Goal: Information Seeking & Learning: Learn about a topic

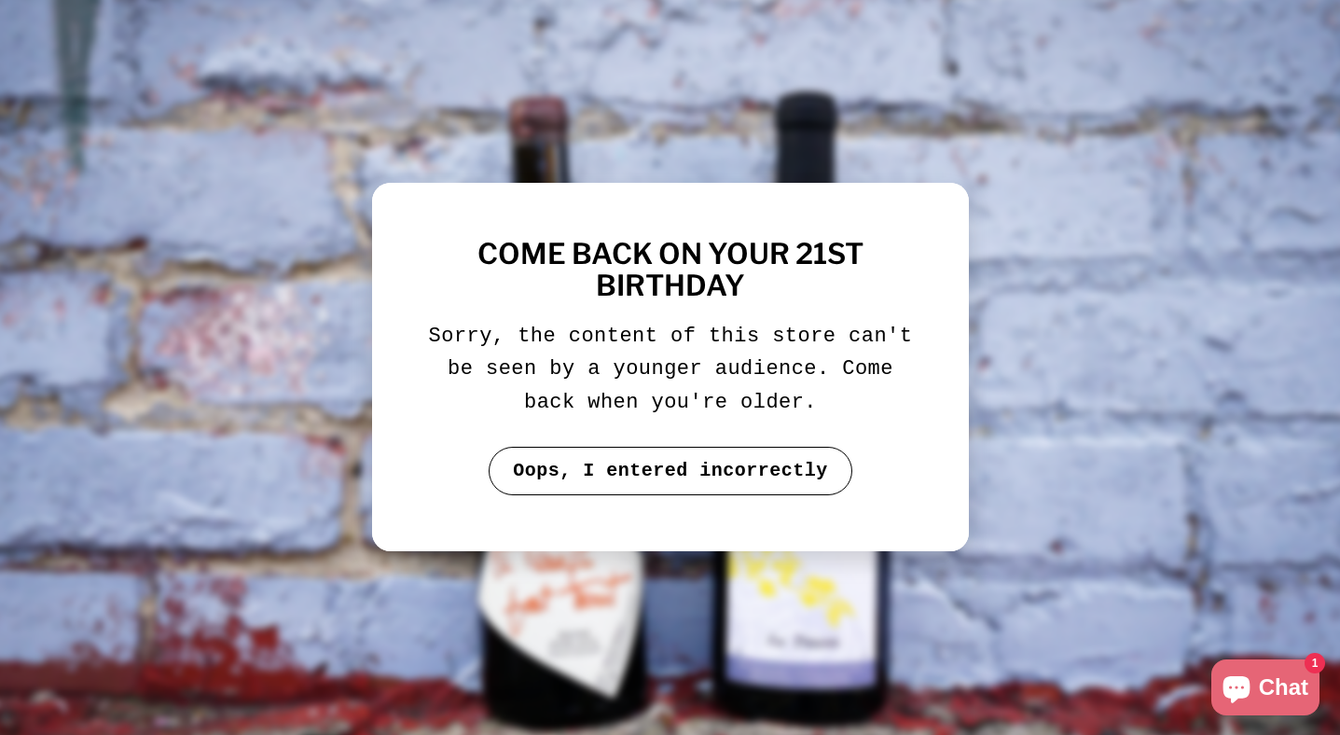
click at [580, 469] on button "Oops, I entered incorrectly" at bounding box center [670, 471] width 364 height 48
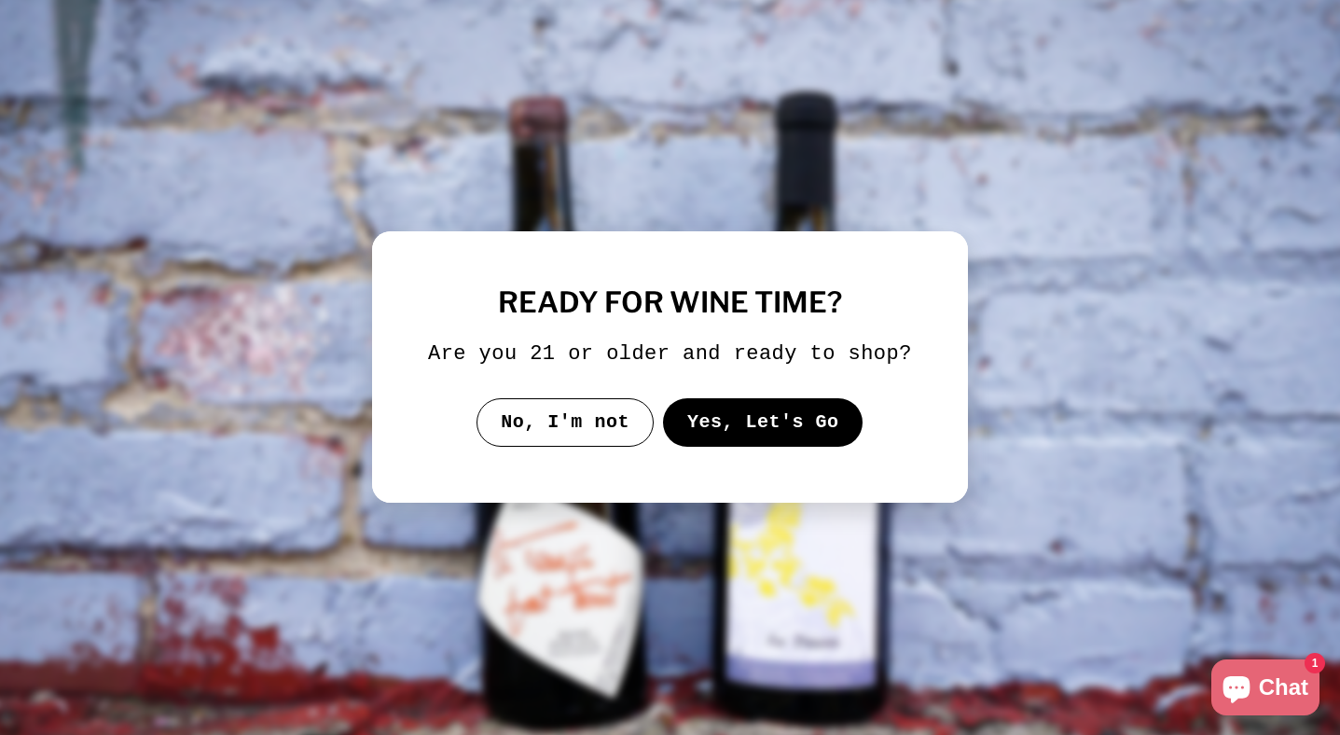
click at [744, 434] on button "Yes, Let's Go" at bounding box center [763, 422] width 200 height 48
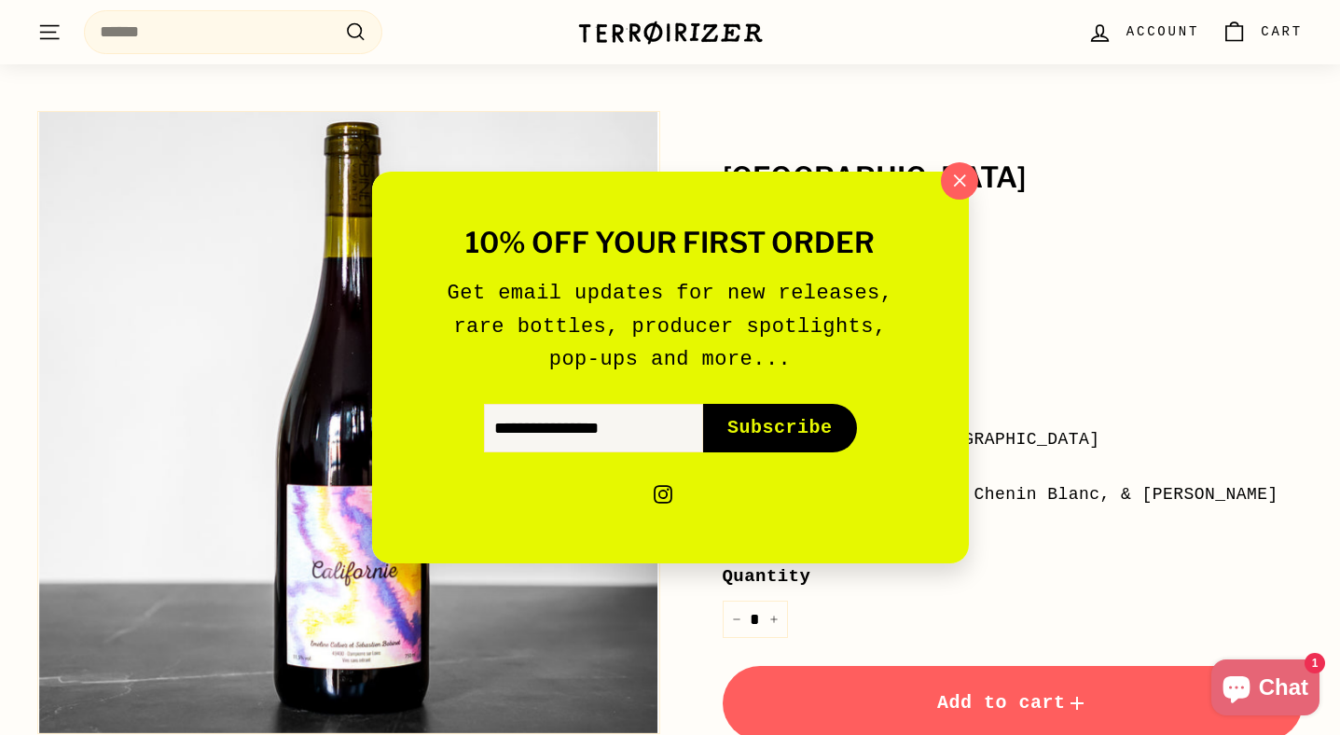
scroll to position [183, 0]
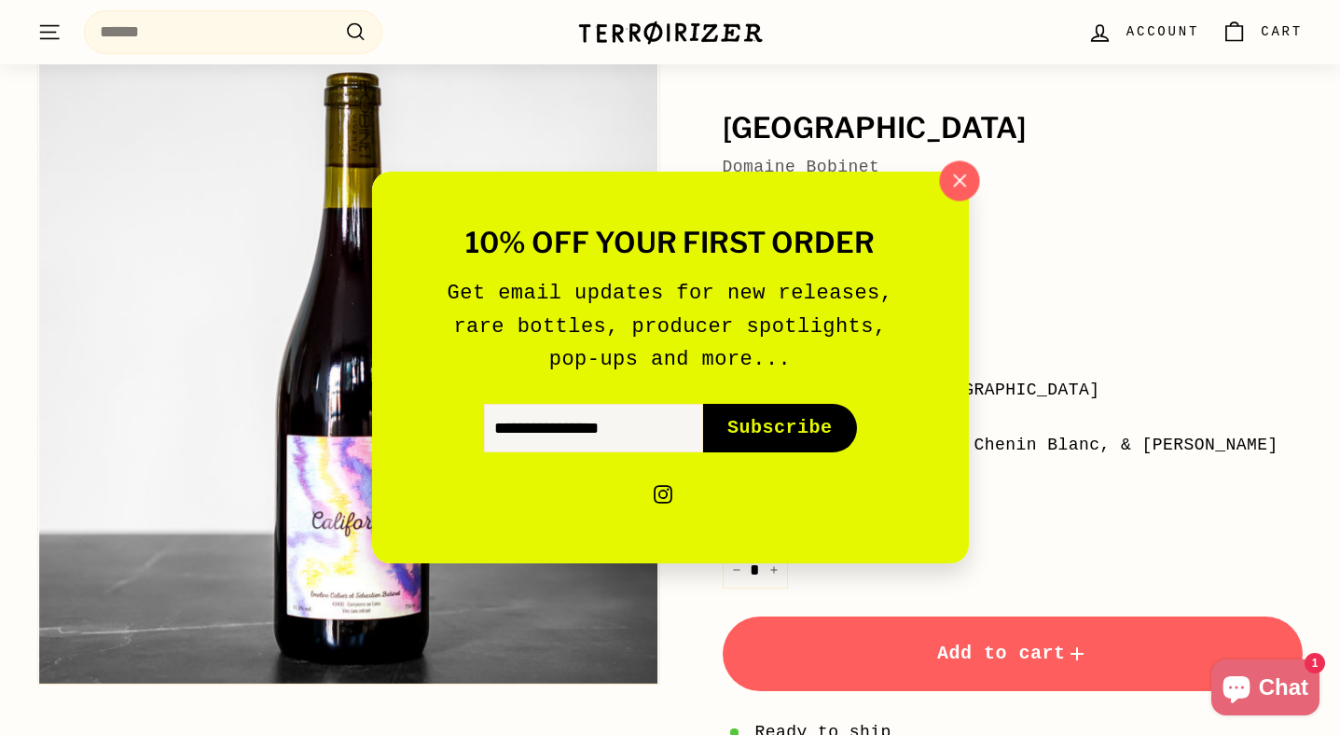
click at [959, 191] on icon "button" at bounding box center [958, 181] width 28 height 28
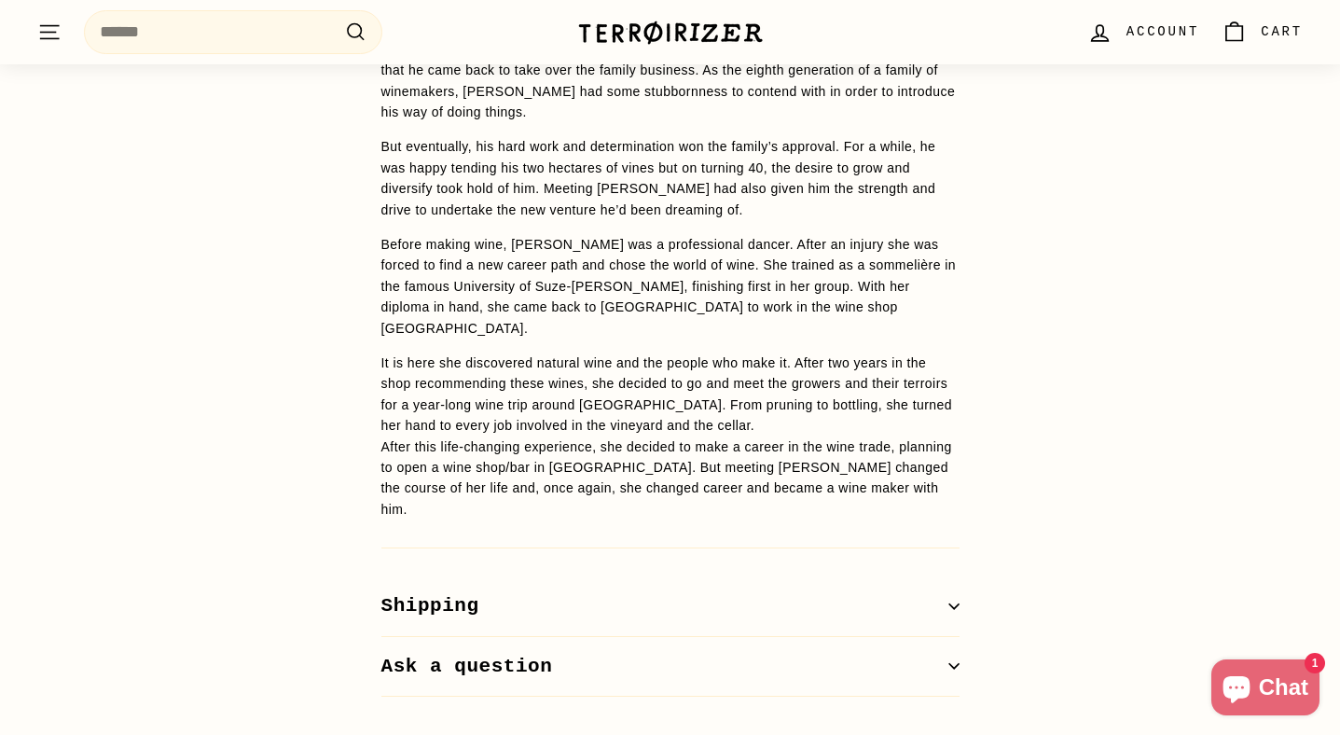
scroll to position [1606, 0]
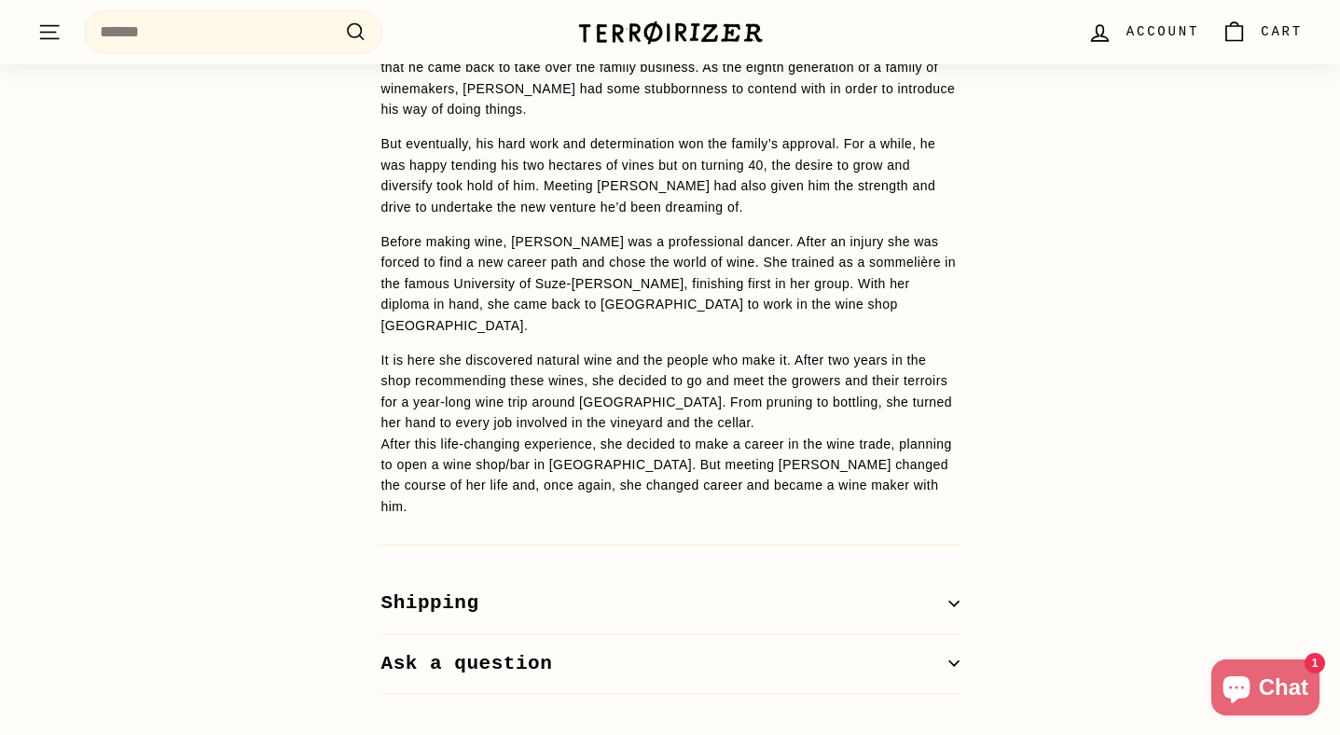
click at [658, 350] on p "It is here she discovered natural wine and the people who make it. After two ye…" at bounding box center [670, 392] width 578 height 84
click at [711, 350] on p "It is here she discovered natural wine and the people who make it. After two ye…" at bounding box center [670, 392] width 578 height 84
click at [710, 350] on p "It is here she discovered natural wine and the people who make it. After two ye…" at bounding box center [670, 392] width 578 height 84
click at [765, 350] on p "It is here she discovered natural wine and the people who make it. After two ye…" at bounding box center [670, 392] width 578 height 84
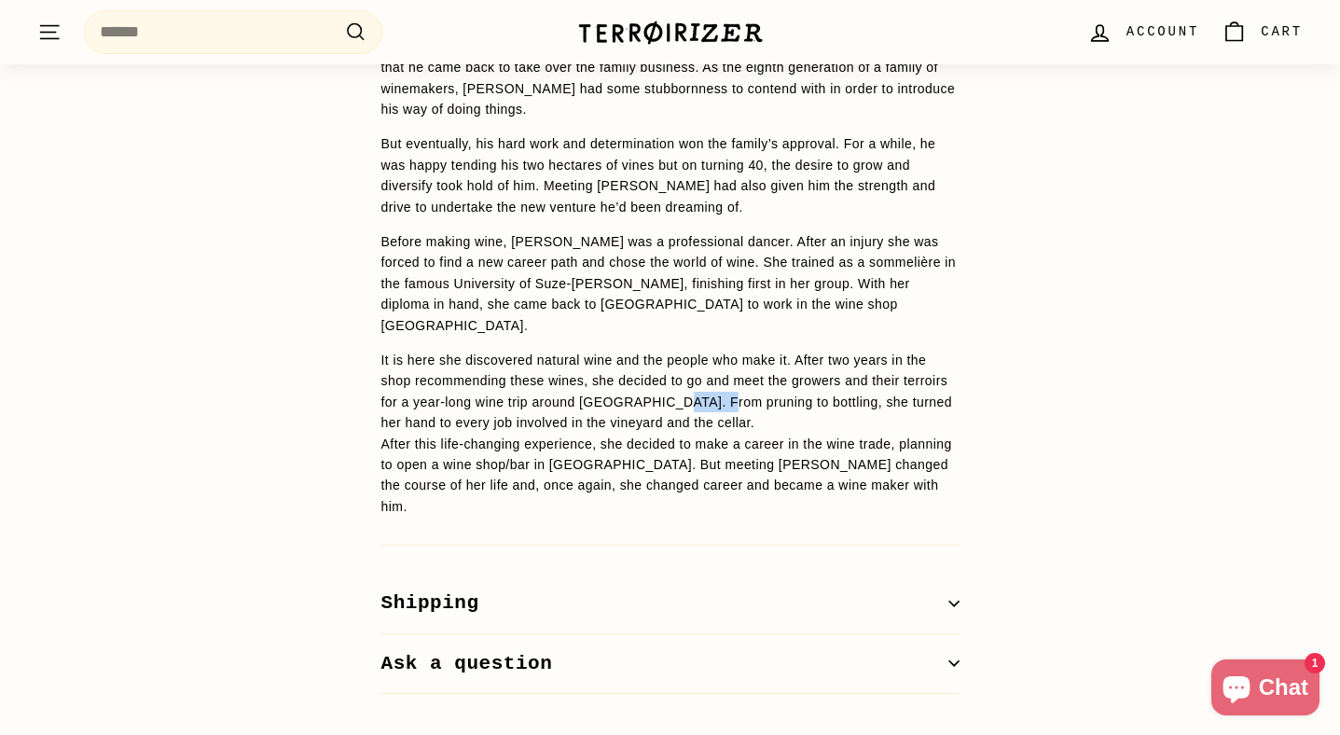
click at [765, 350] on p "It is here she discovered natural wine and the people who make it. After two ye…" at bounding box center [670, 392] width 578 height 84
click at [813, 350] on p "It is here she discovered natural wine and the people who make it. After two ye…" at bounding box center [670, 392] width 578 height 84
click at [740, 350] on p "It is here she discovered natural wine and the people who make it. After two ye…" at bounding box center [670, 392] width 578 height 84
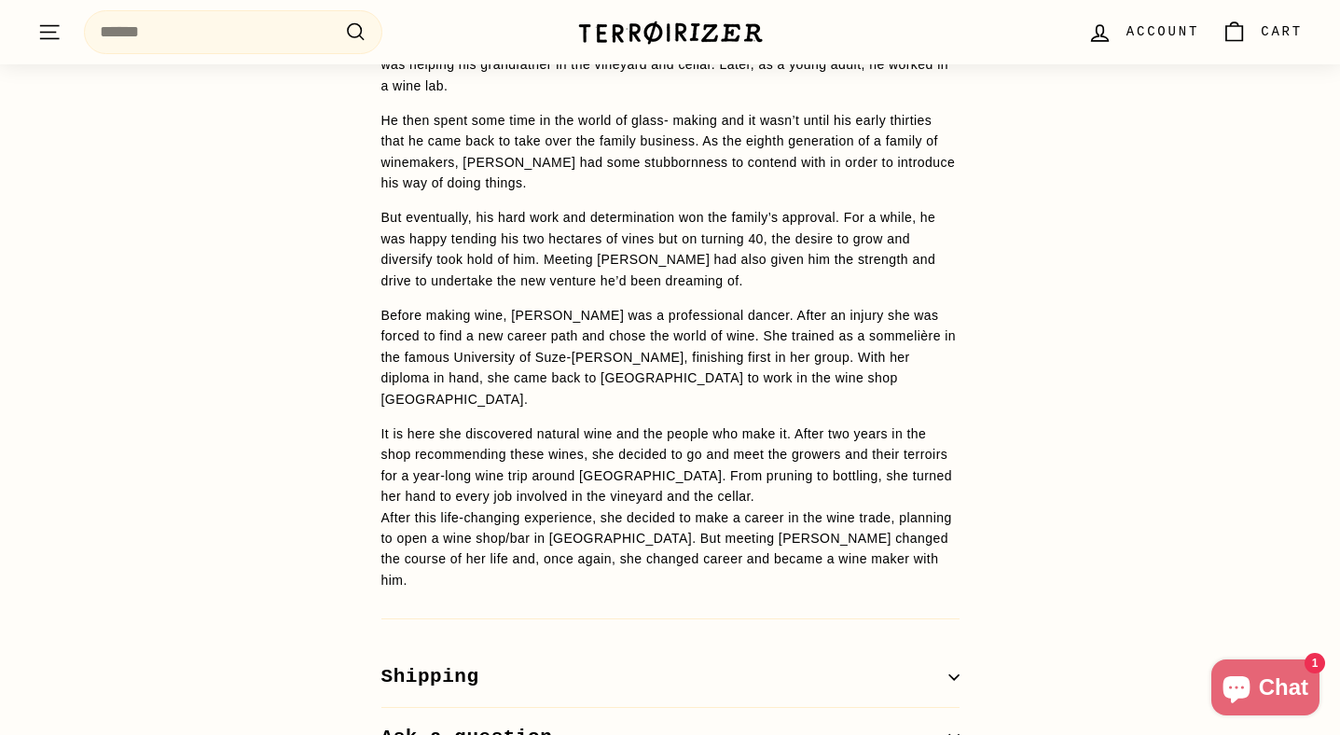
scroll to position [1533, 0]
